Goal: Information Seeking & Learning: Learn about a topic

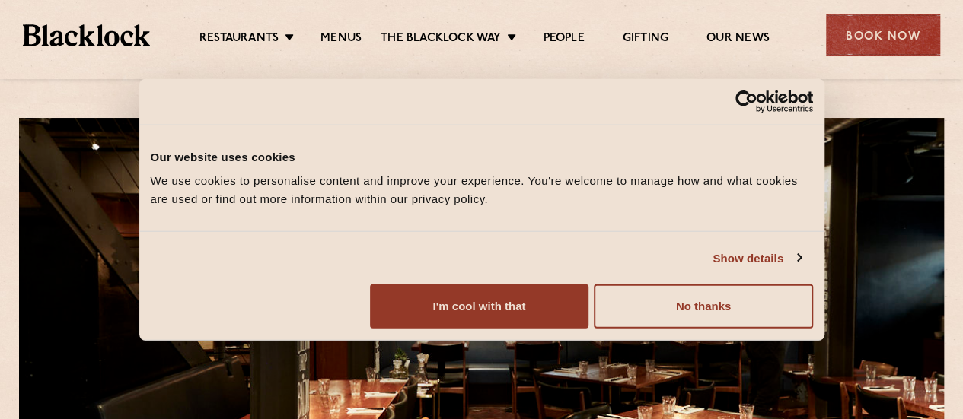
click at [338, 48] on div "Restaurants [GEOGRAPHIC_DATA] [GEOGRAPHIC_DATA] [GEOGRAPHIC_DATA] [GEOGRAPHIC_D…" at bounding box center [481, 34] width 963 height 68
click at [349, 49] on div "Restaurants [GEOGRAPHIC_DATA] [GEOGRAPHIC_DATA] [GEOGRAPHIC_DATA] [GEOGRAPHIC_D…" at bounding box center [481, 34] width 963 height 68
click at [335, 32] on link "Menus" at bounding box center [340, 39] width 41 height 17
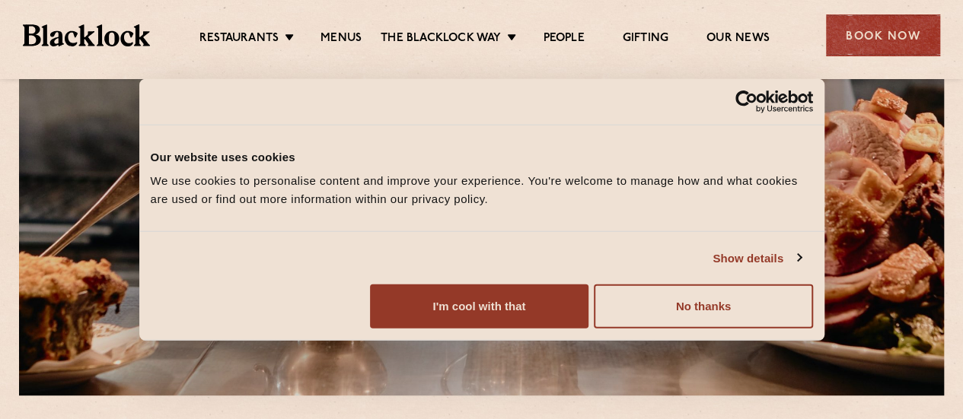
scroll to position [304, 0]
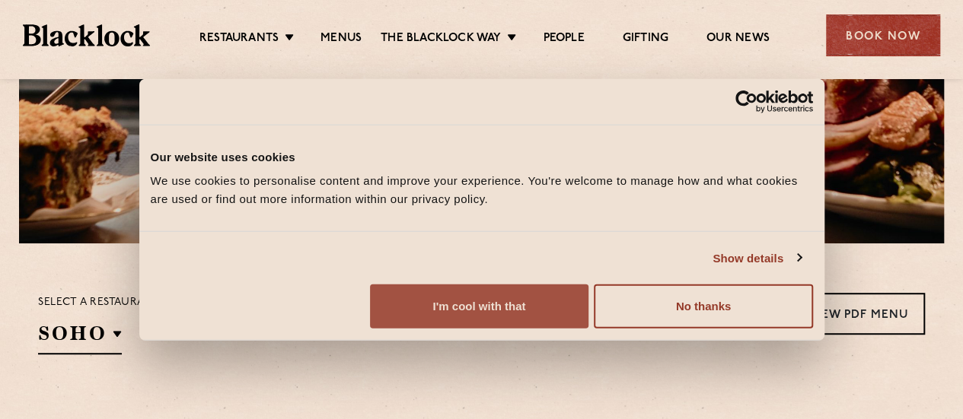
click at [588, 313] on button "I'm cool with that" at bounding box center [479, 307] width 218 height 44
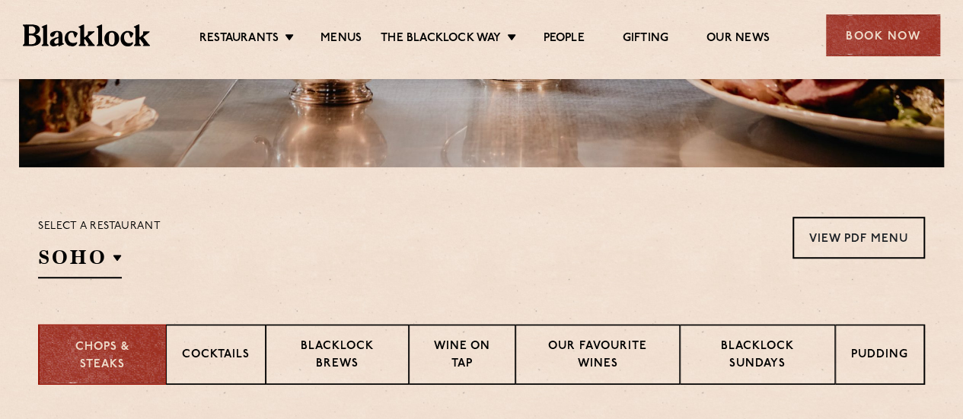
scroll to position [533, 0]
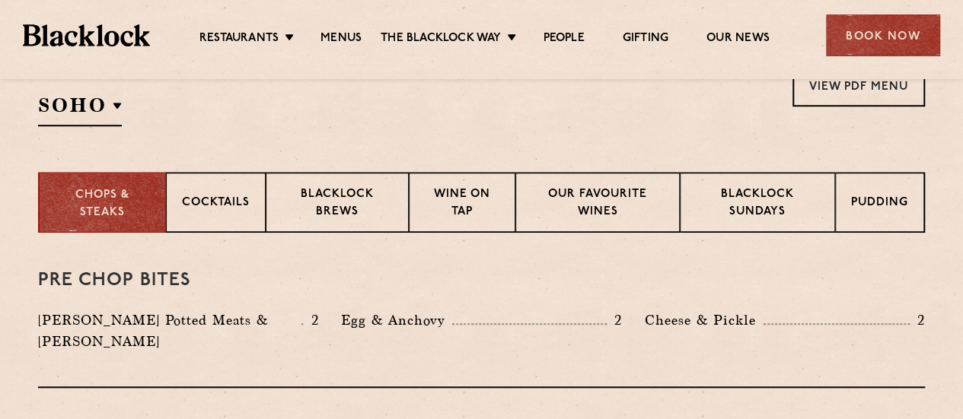
click at [333, 120] on div "Select a restaurant SOHO Soho Birmingham City Shoreditch Covent Garden Canary W…" at bounding box center [481, 96] width 887 height 62
